Goal: Information Seeking & Learning: Learn about a topic

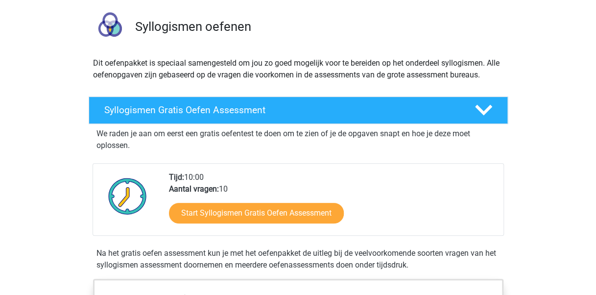
scroll to position [78, 0]
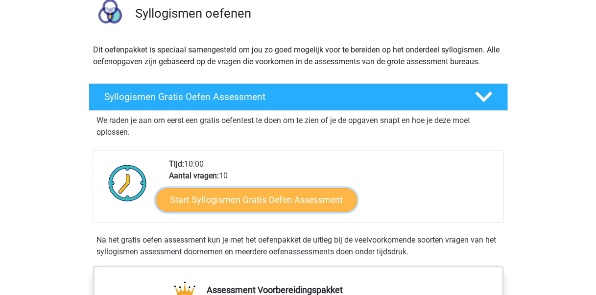
click at [318, 194] on link "Start Syllogismen Gratis Oefen Assessment" at bounding box center [256, 200] width 201 height 24
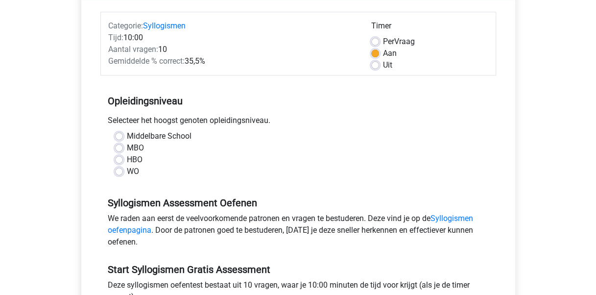
scroll to position [118, 0]
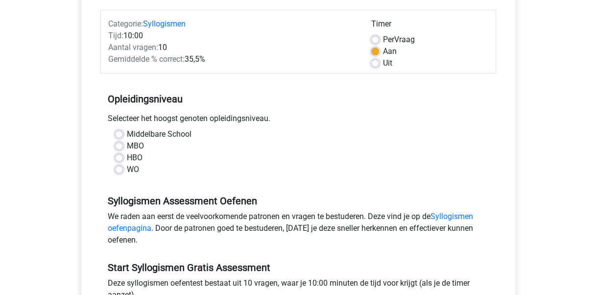
click at [127, 157] on label "HBO" at bounding box center [135, 158] width 16 height 12
click at [117, 157] on input "HBO" at bounding box center [119, 157] width 8 height 10
radio input "true"
drag, startPoint x: 355, startPoint y: 220, endPoint x: 348, endPoint y: 209, distance: 13.2
click at [355, 219] on div "We raden aan eerst de veelvoorkomende patronen en vragen te bestuderen. Deze vi…" at bounding box center [298, 230] width 396 height 39
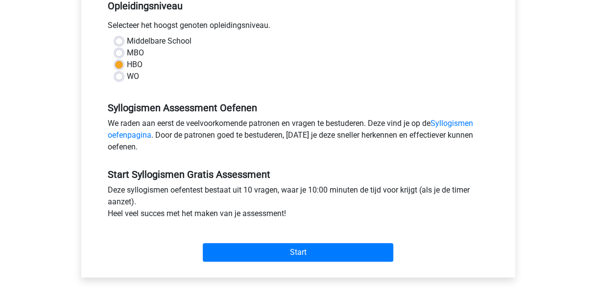
scroll to position [216, 0]
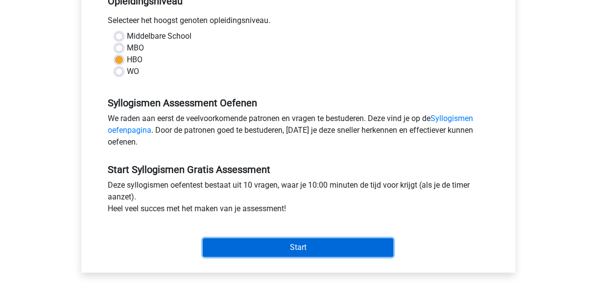
click at [298, 244] on input "Start" at bounding box center [298, 247] width 191 height 19
click at [340, 238] on input "Start" at bounding box center [298, 247] width 191 height 19
click at [300, 244] on input "Start" at bounding box center [298, 247] width 191 height 19
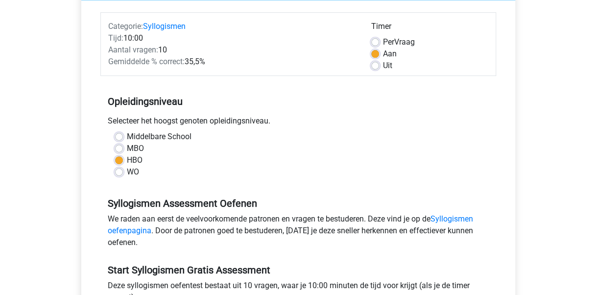
scroll to position [0, 0]
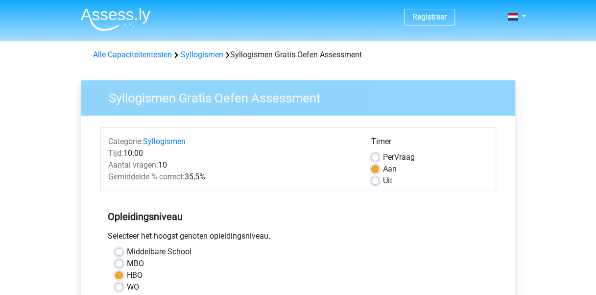
click at [383, 179] on label "Uit" at bounding box center [387, 181] width 9 height 12
click at [376, 179] on input "Uit" at bounding box center [375, 180] width 8 height 10
radio input "true"
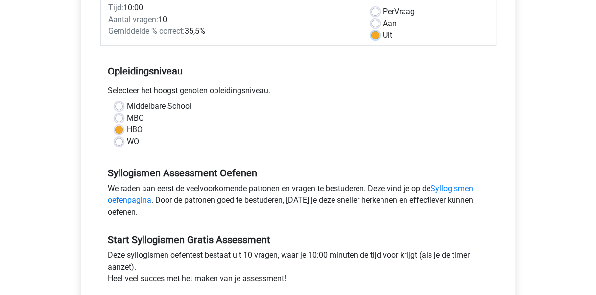
scroll to position [245, 0]
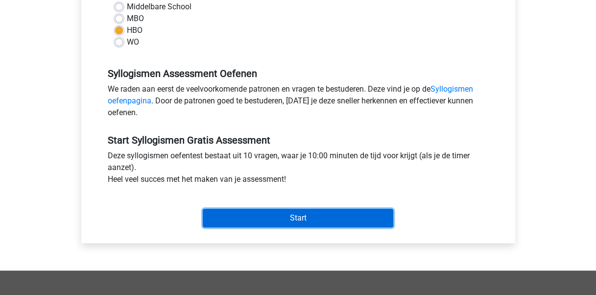
click at [304, 216] on input "Start" at bounding box center [298, 218] width 191 height 19
click at [357, 220] on input "Start" at bounding box center [298, 218] width 191 height 19
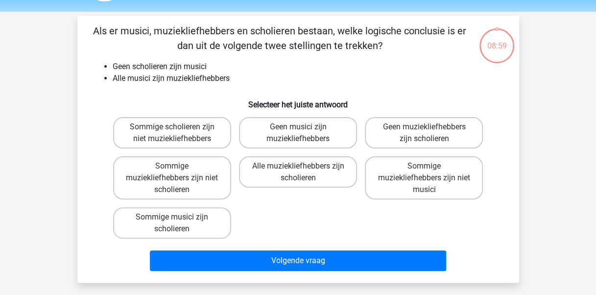
scroll to position [49, 0]
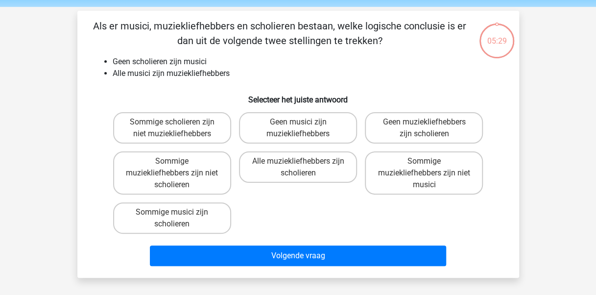
scroll to position [49, 0]
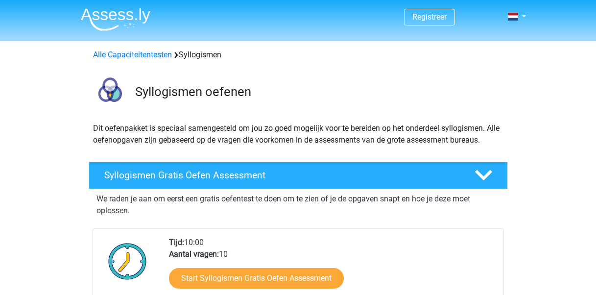
scroll to position [78, 0]
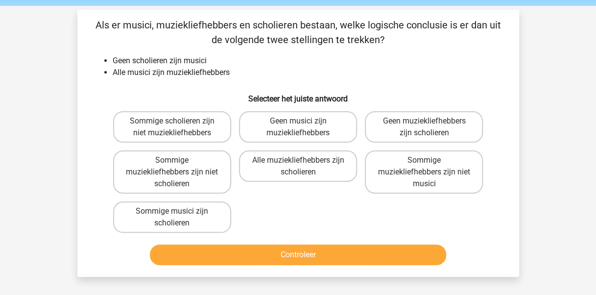
scroll to position [49, 0]
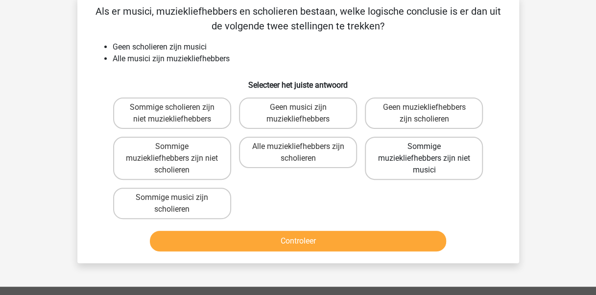
drag, startPoint x: 416, startPoint y: 158, endPoint x: 401, endPoint y: 184, distance: 30.3
click at [416, 157] on label "Sommige muziekliefhebbers zijn niet musici" at bounding box center [424, 158] width 118 height 43
click at [424, 153] on input "Sommige muziekliefhebbers zijn niet musici" at bounding box center [427, 149] width 6 height 6
radio input "true"
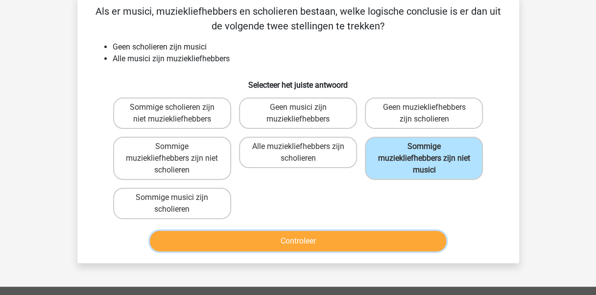
click at [352, 239] on button "Controleer" at bounding box center [298, 241] width 296 height 21
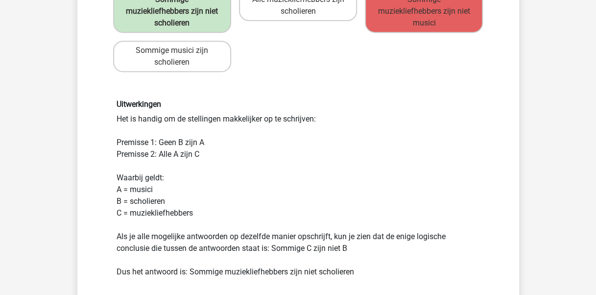
scroll to position [245, 0]
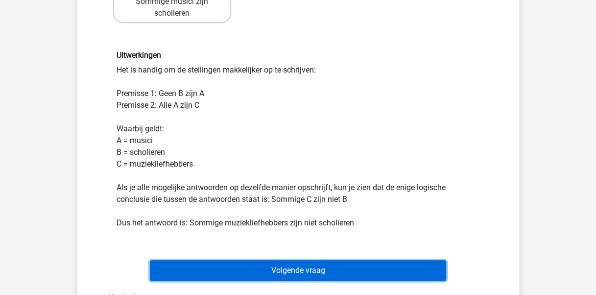
click at [268, 268] on button "Volgende vraag" at bounding box center [298, 270] width 296 height 21
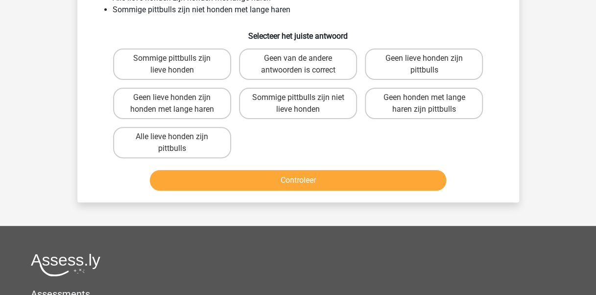
scroll to position [49, 0]
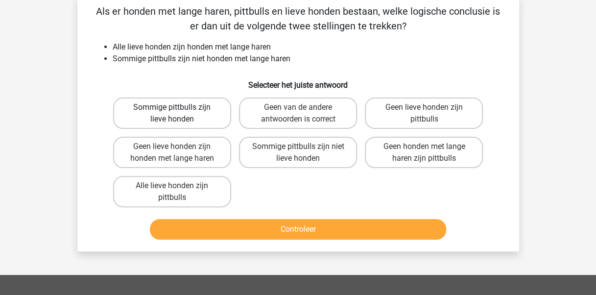
click at [153, 109] on label "Sommige pittbulls zijn lieve honden" at bounding box center [172, 112] width 118 height 31
click at [172, 109] on input "Sommige pittbulls zijn lieve honden" at bounding box center [175, 110] width 6 height 6
radio input "true"
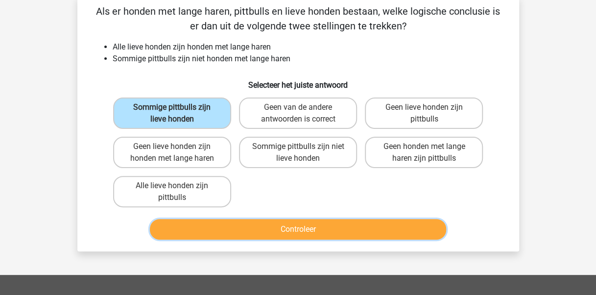
click at [374, 230] on button "Controleer" at bounding box center [298, 229] width 296 height 21
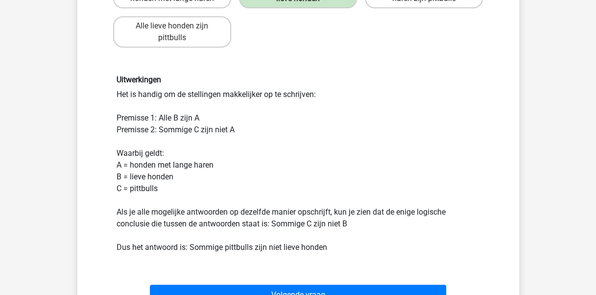
scroll to position [245, 0]
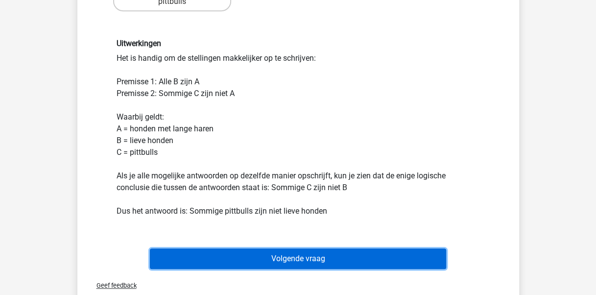
click at [278, 265] on button "Volgende vraag" at bounding box center [298, 258] width 296 height 21
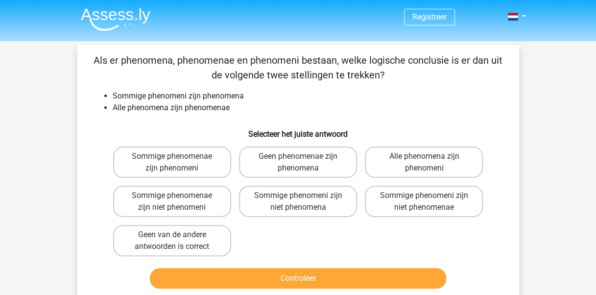
scroll to position [49, 0]
click at [192, 160] on label "Sommige phenomenae zijn phenomeni" at bounding box center [172, 161] width 118 height 31
click at [178, 160] on input "Sommige phenomenae zijn phenomeni" at bounding box center [175, 159] width 6 height 6
radio input "true"
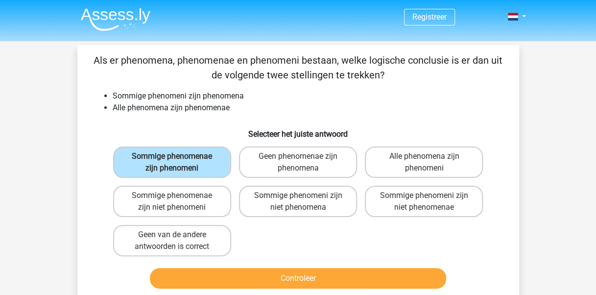
click at [299, 200] on input "Sommige phenomeni zijn niet phenomena" at bounding box center [301, 198] width 6 height 6
radio input "true"
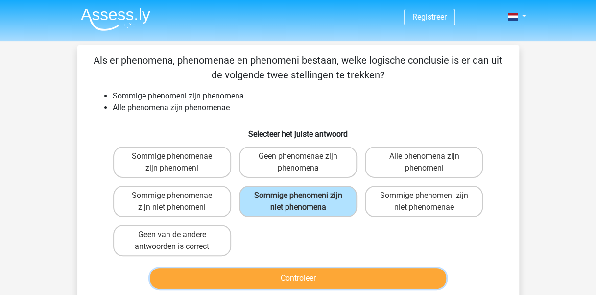
click at [250, 280] on button "Controleer" at bounding box center [298, 278] width 296 height 21
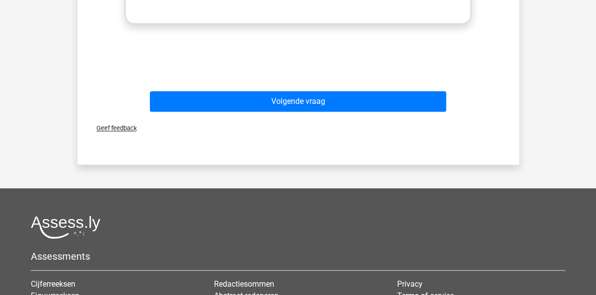
scroll to position [539, 0]
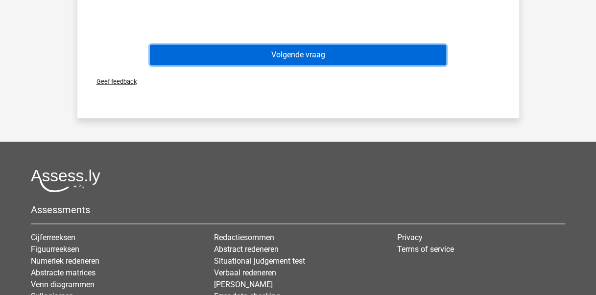
click at [315, 58] on button "Volgende vraag" at bounding box center [298, 55] width 296 height 21
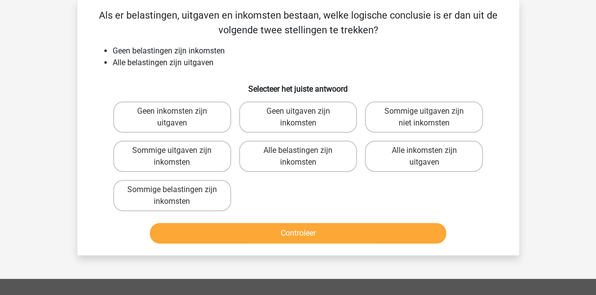
scroll to position [0, 0]
